Goal: Find specific page/section: Find specific page/section

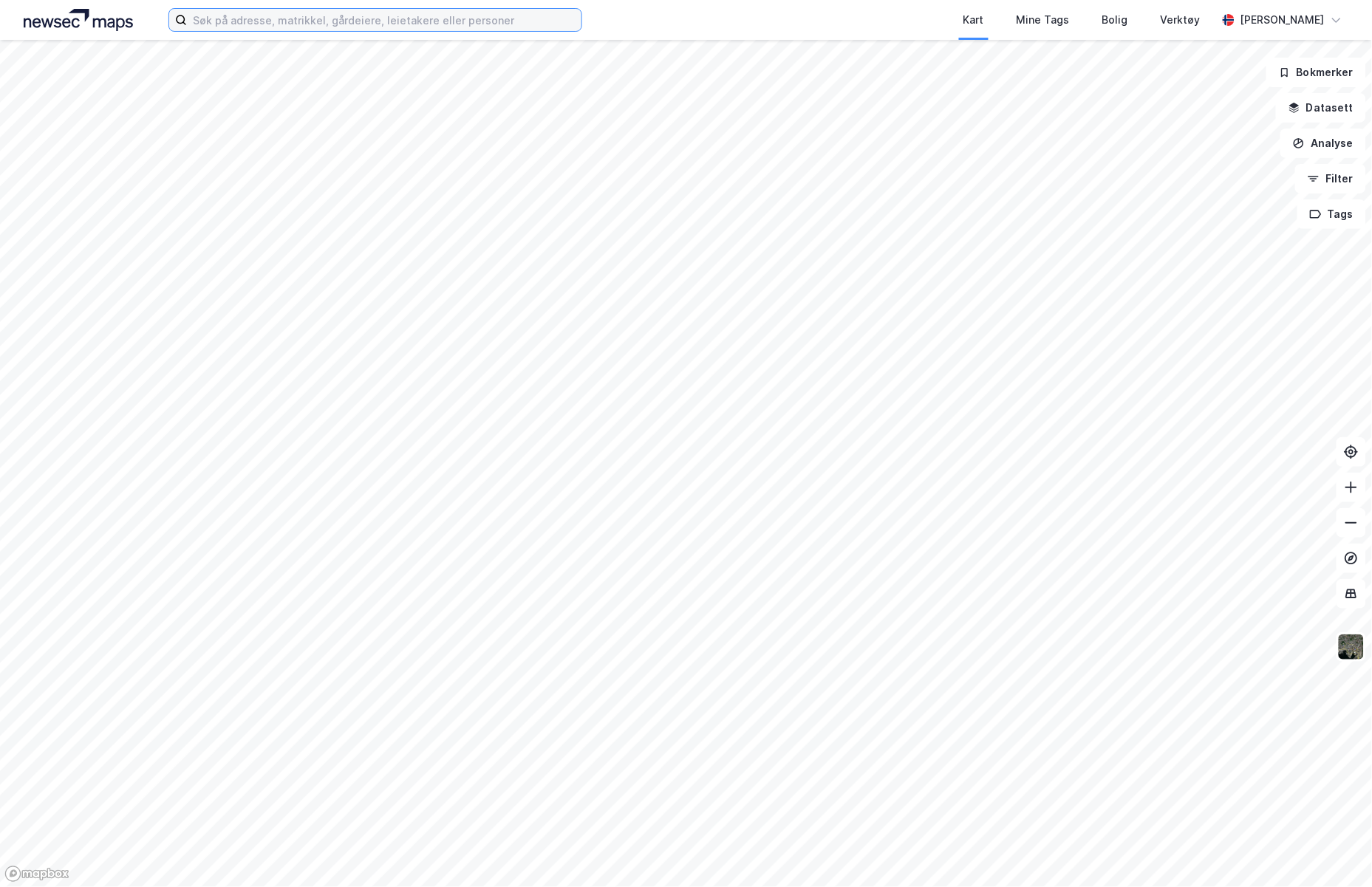
click at [326, 30] on input at bounding box center [384, 19] width 394 height 22
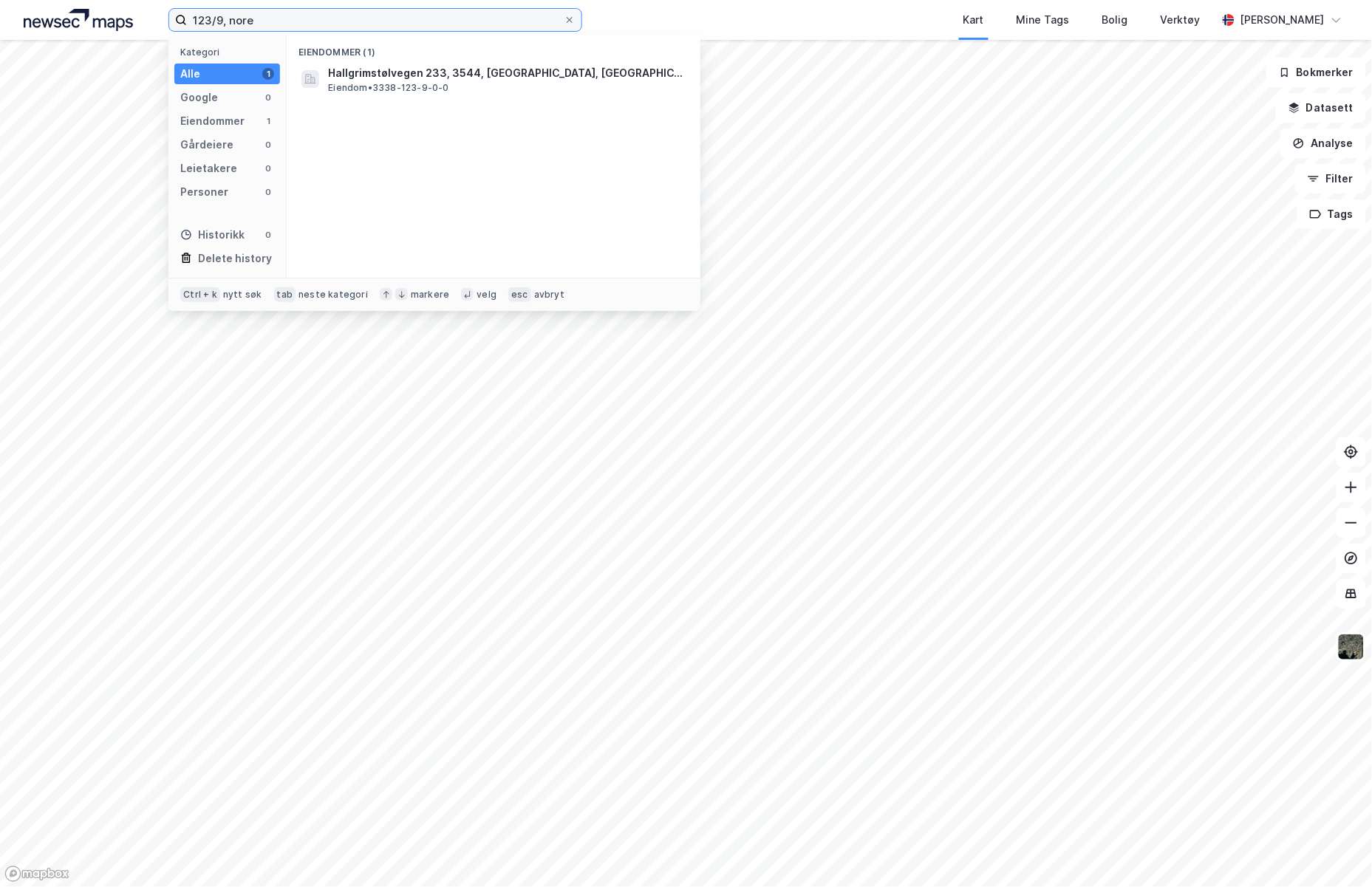
type input "123/9, nore"
click at [363, 74] on span "Hallgrimstølvegen 233, 3544, [GEOGRAPHIC_DATA], [GEOGRAPHIC_DATA] OG [GEOGRAPHI…" at bounding box center [505, 73] width 355 height 18
